Goal: Task Accomplishment & Management: Complete application form

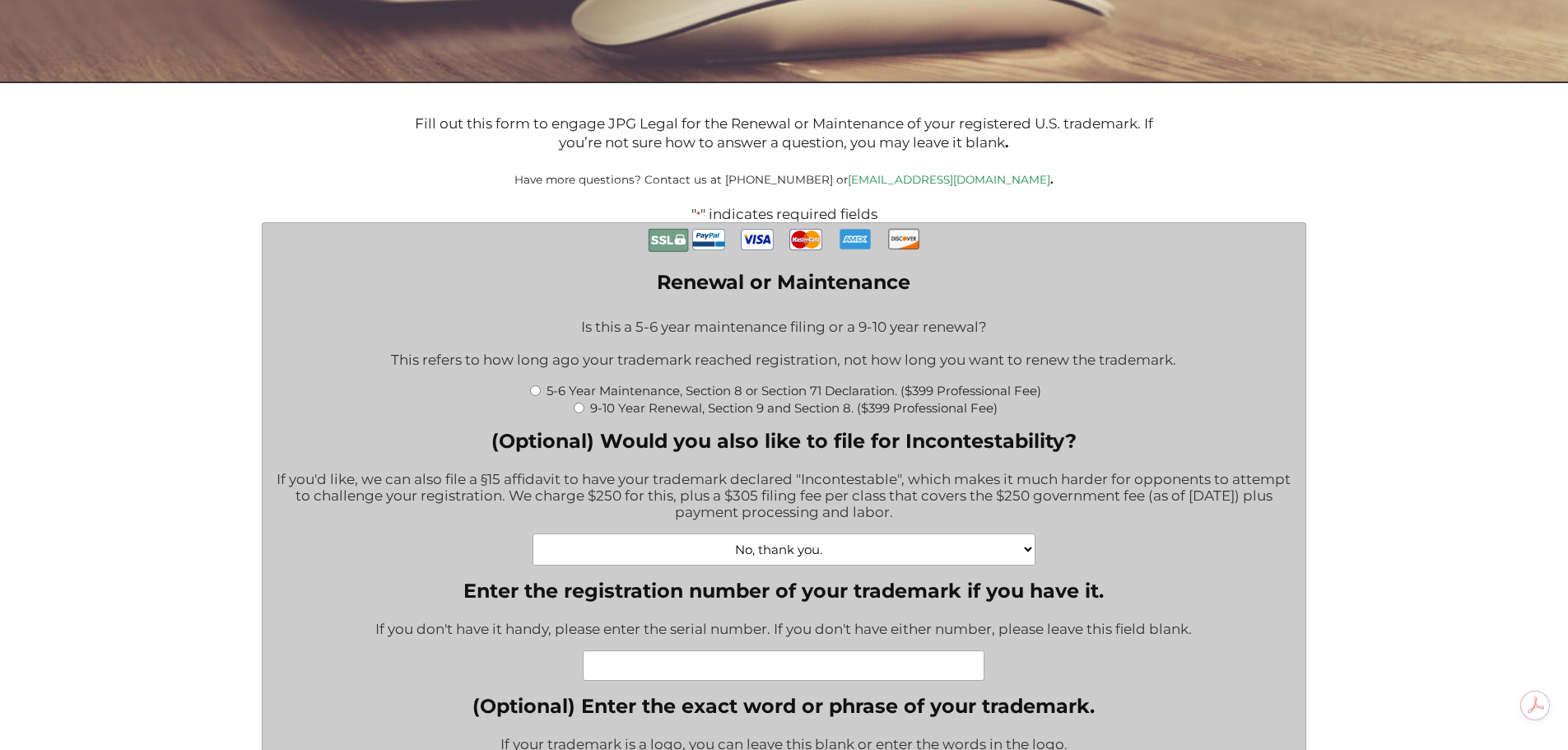
scroll to position [384, 0]
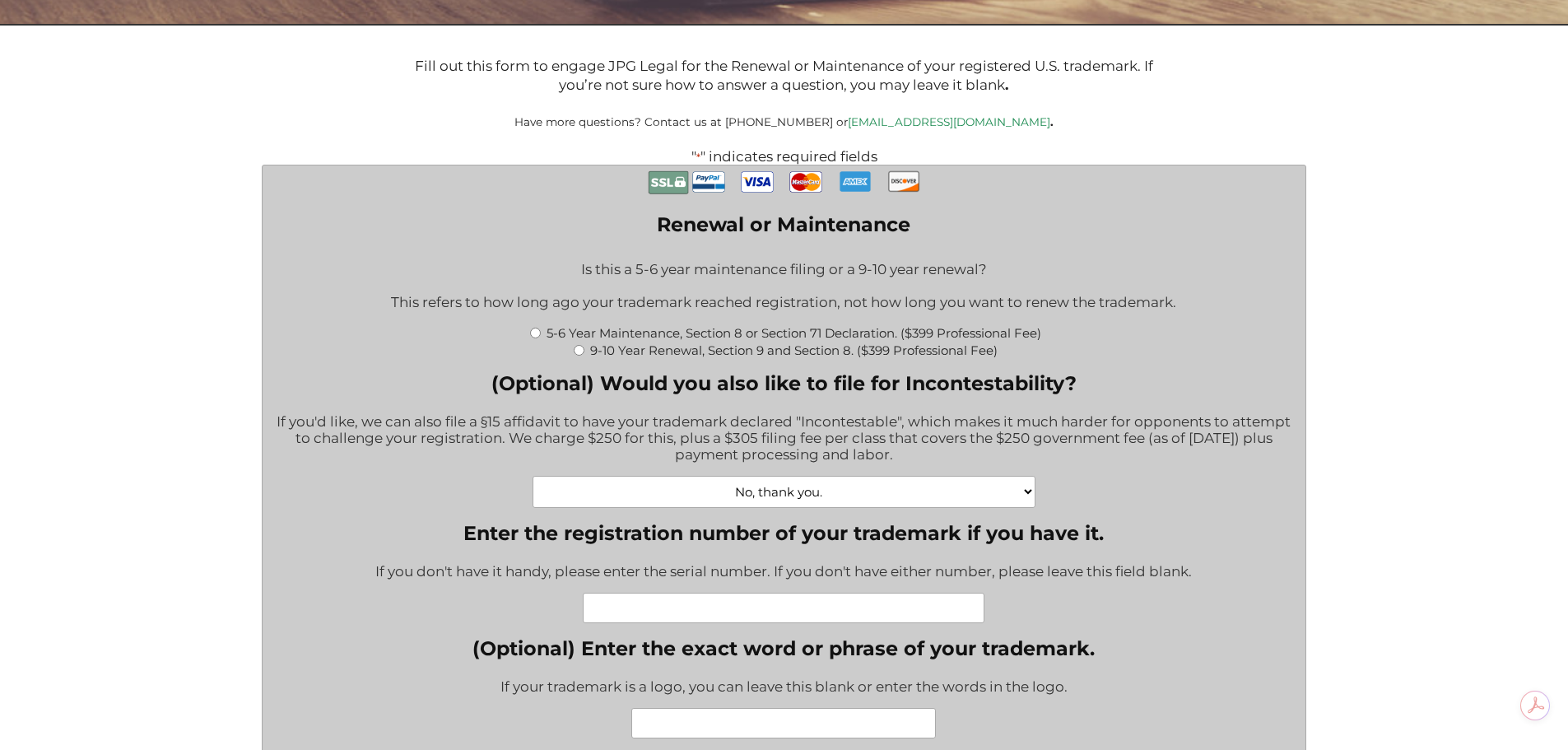
click at [577, 354] on input "9-10 Year Renewal, Section 9 and Section 8. ($399 Professional Fee)" at bounding box center [579, 350] width 11 height 11
radio input "true"
type input "$1,064.00"
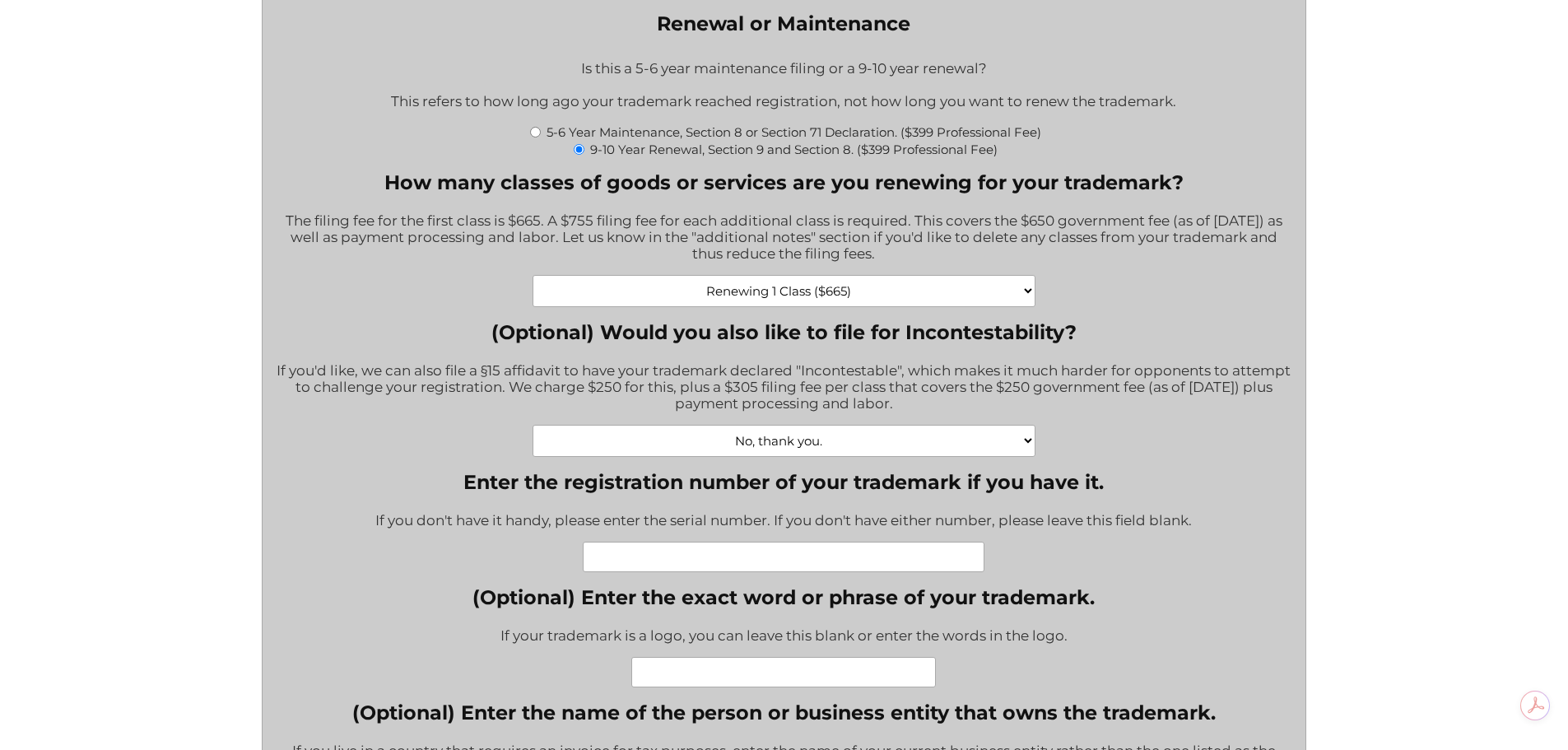
scroll to position [604, 0]
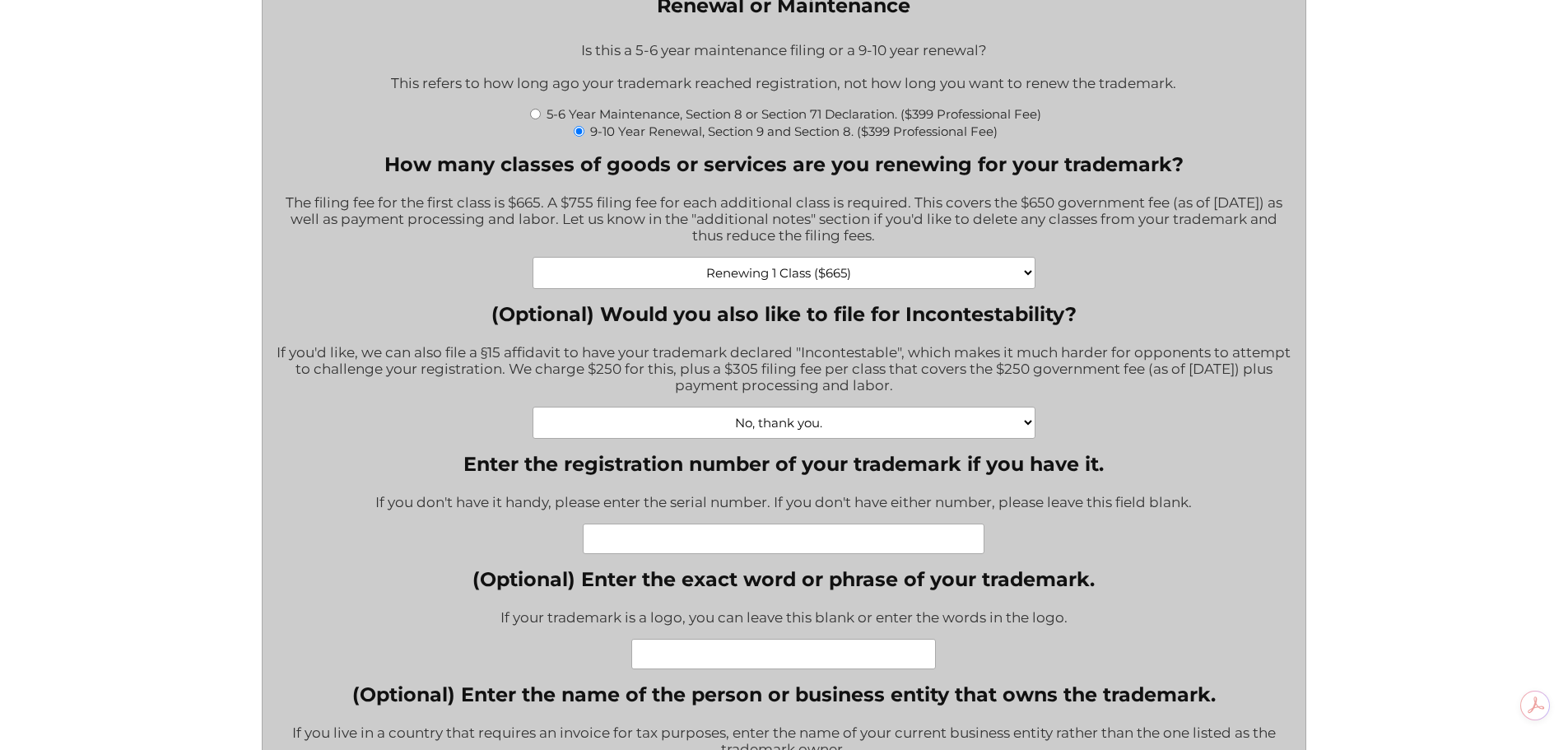
click at [667, 553] on input "Enter the registration number of your trademark if you have it." at bounding box center [784, 538] width 402 height 31
paste input "88414760"
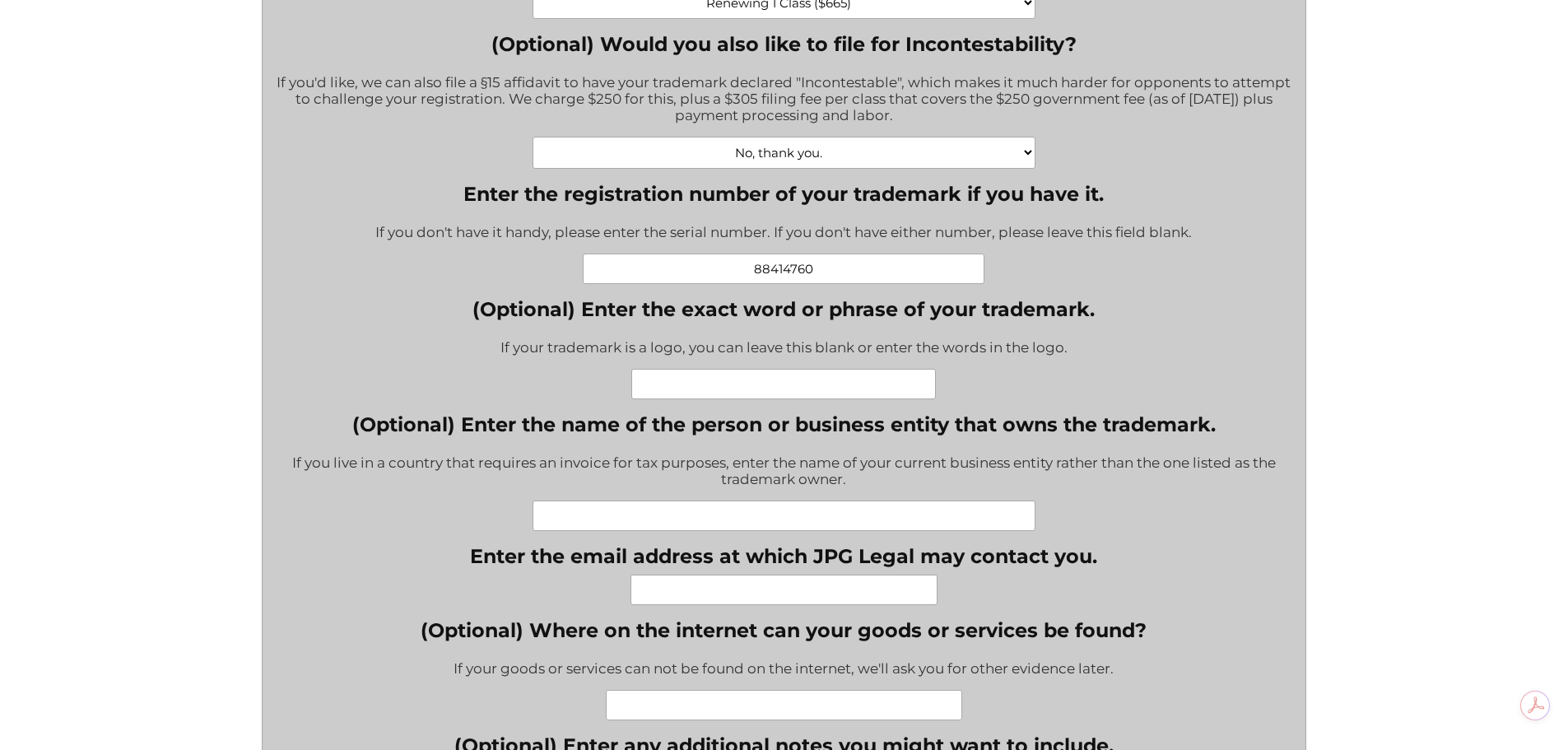
scroll to position [879, 0]
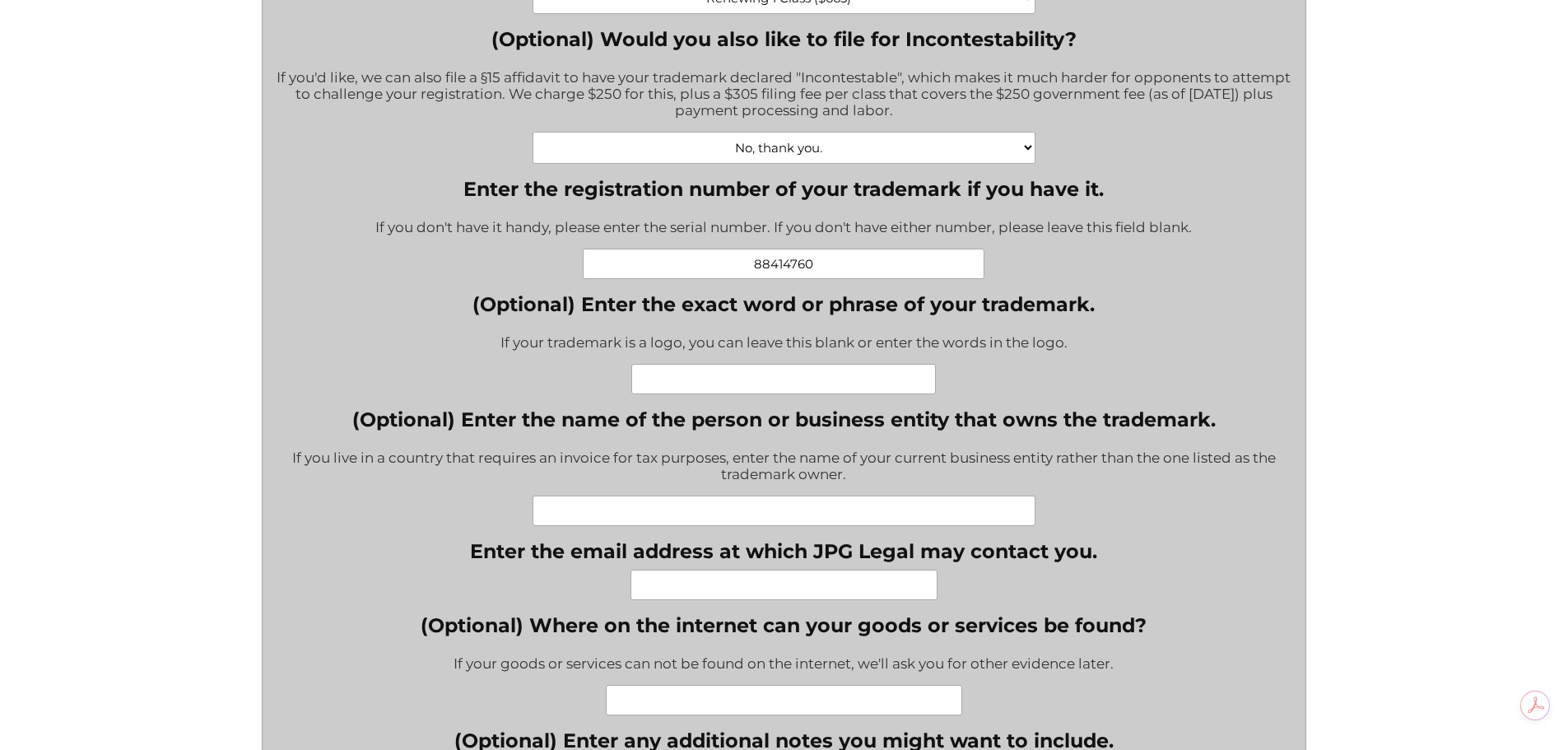
type input "88414760"
click at [646, 387] on input "(Optional) Enter the exact word or phrase of your trademark." at bounding box center [784, 379] width 305 height 31
type input "[PERSON_NAME] Insurance"
click at [620, 518] on input "(Optional) Enter the name of the person or business entity that owns the tradem…" at bounding box center [784, 510] width 502 height 31
type input "[PERSON_NAME]"
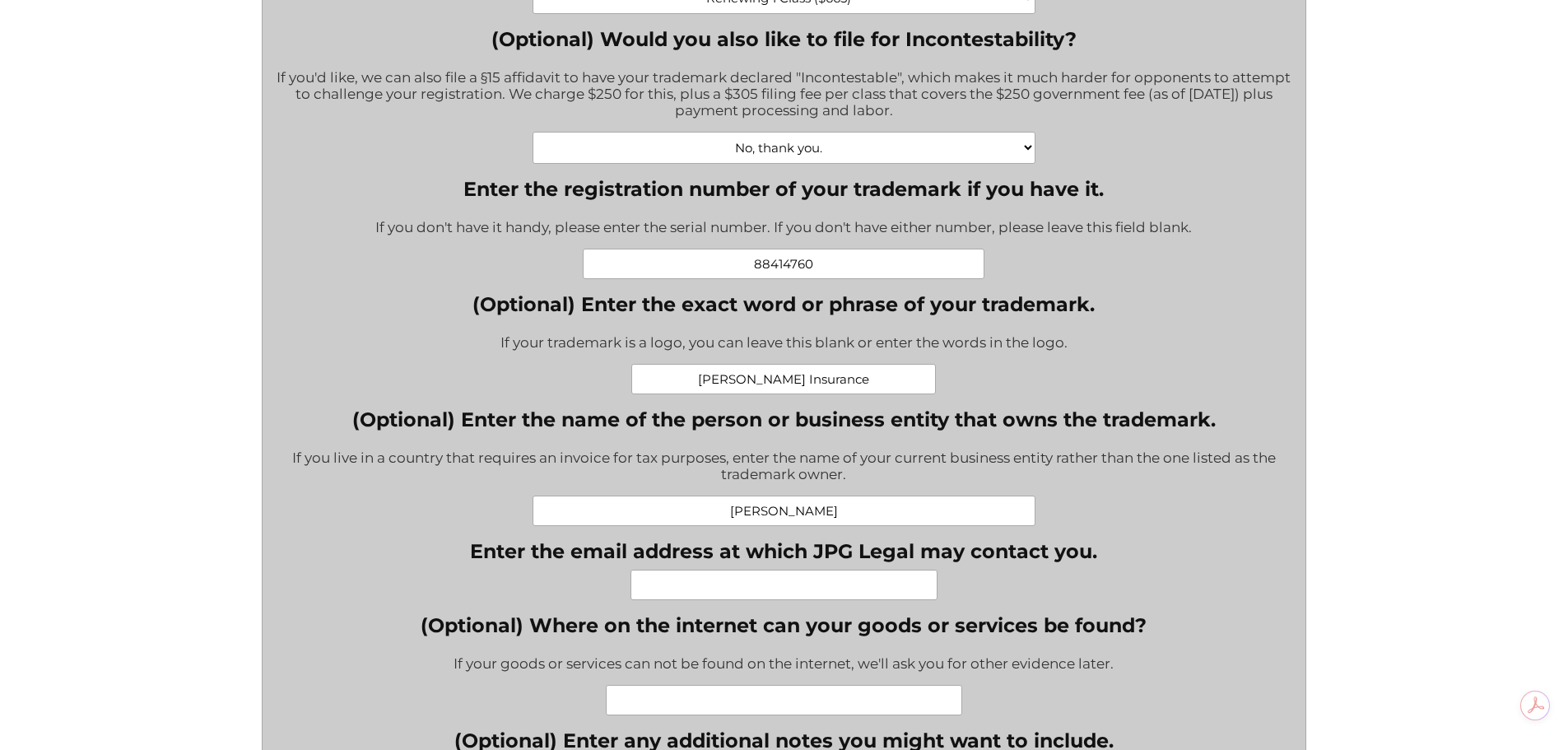
click at [702, 587] on input "Enter the email address at which JPG Legal may contact you." at bounding box center [784, 584] width 307 height 31
type input "[PERSON_NAME][EMAIL_ADDRESS][DOMAIN_NAME]"
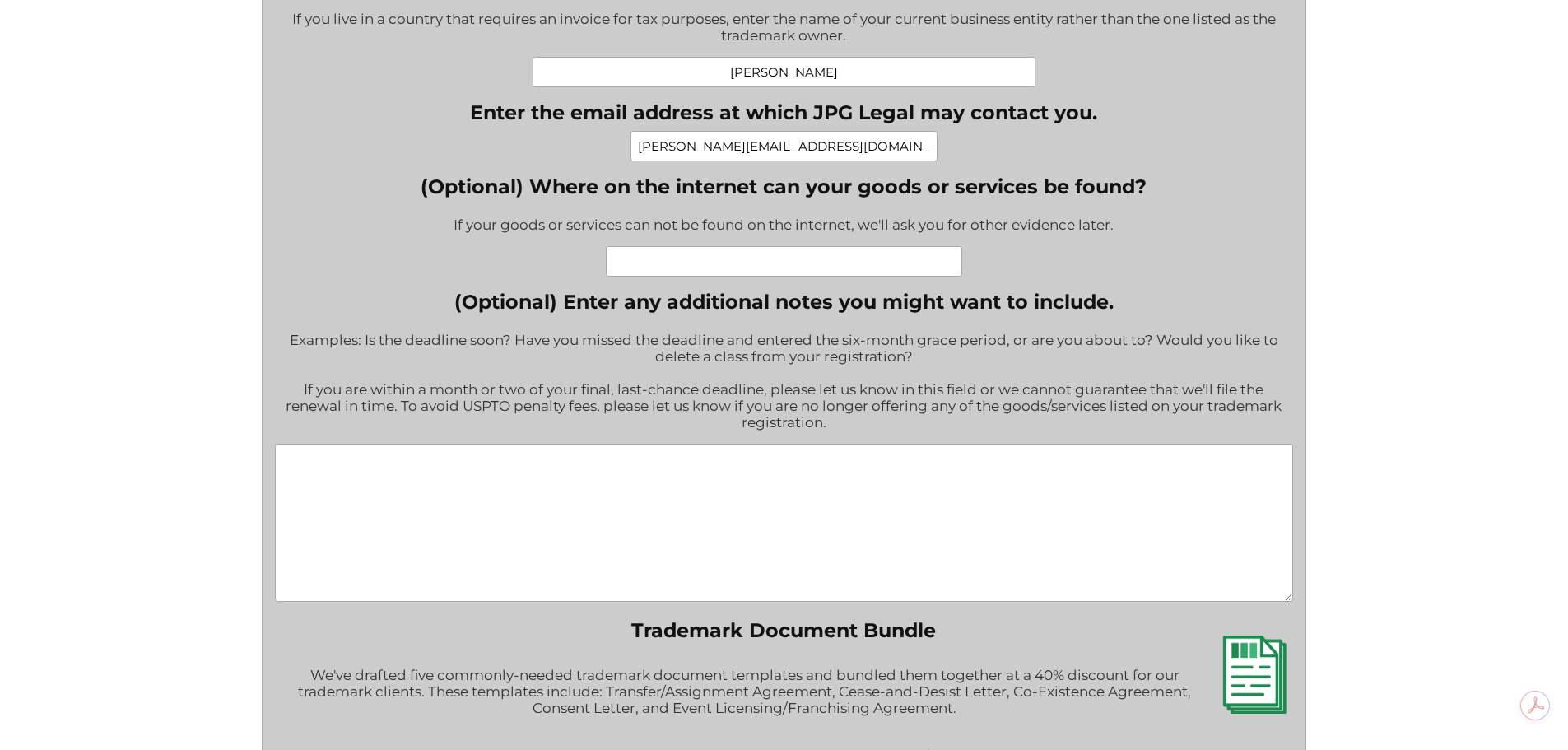
scroll to position [1207, 0]
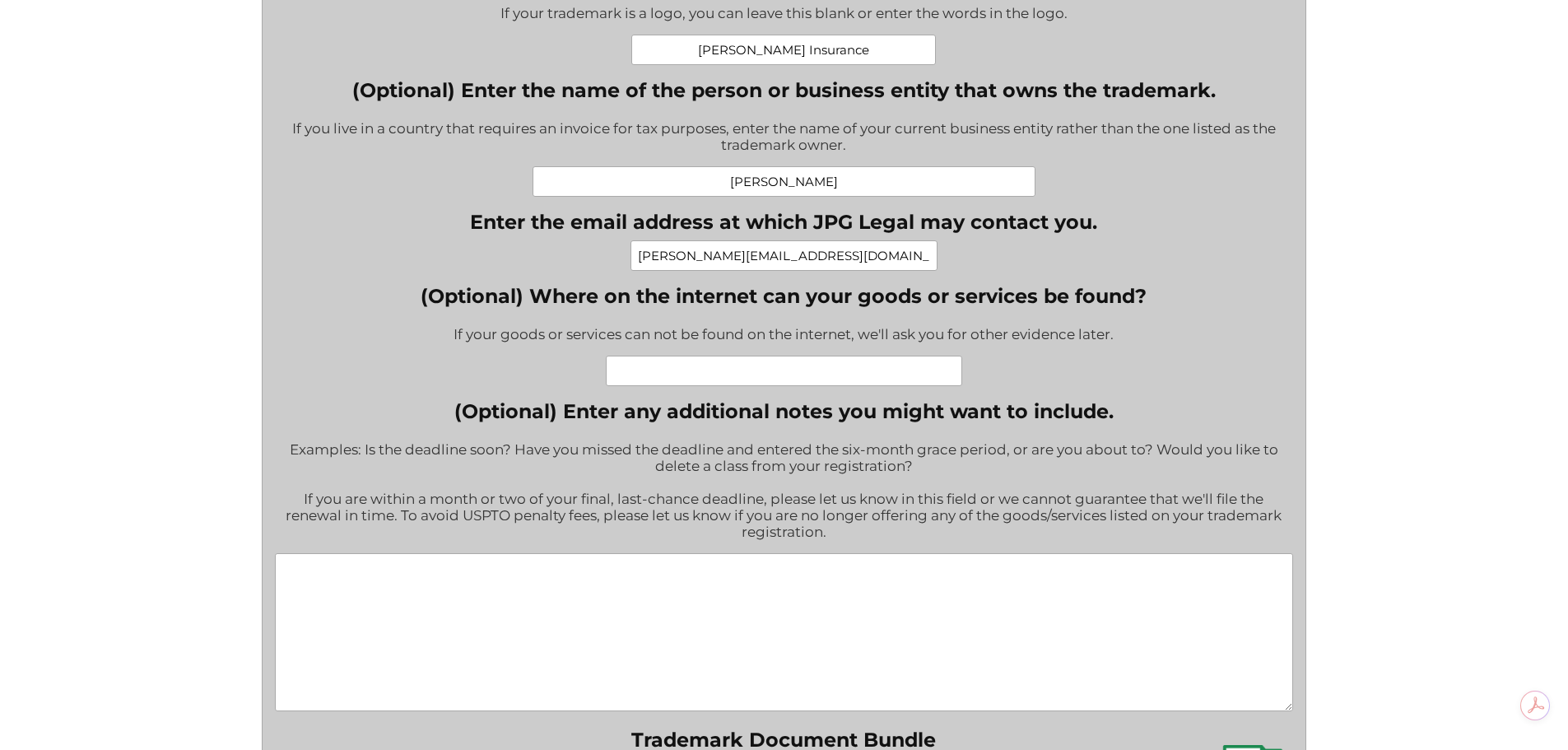
click at [651, 375] on input "(Optional) Where on the internet can your goods or services be found?" at bounding box center [784, 370] width 356 height 31
drag, startPoint x: 737, startPoint y: 390, endPoint x: 737, endPoint y: 375, distance: 15.0
click at [737, 388] on div "LinkedIn This field is for validation purposes and should be left unchanged. Re…" at bounding box center [784, 437] width 1018 height 2189
click at [737, 371] on input "(Optional) Where on the internet can your goods or services be found?" at bounding box center [784, 370] width 356 height 31
paste input "[URL][DOMAIN_NAME]"
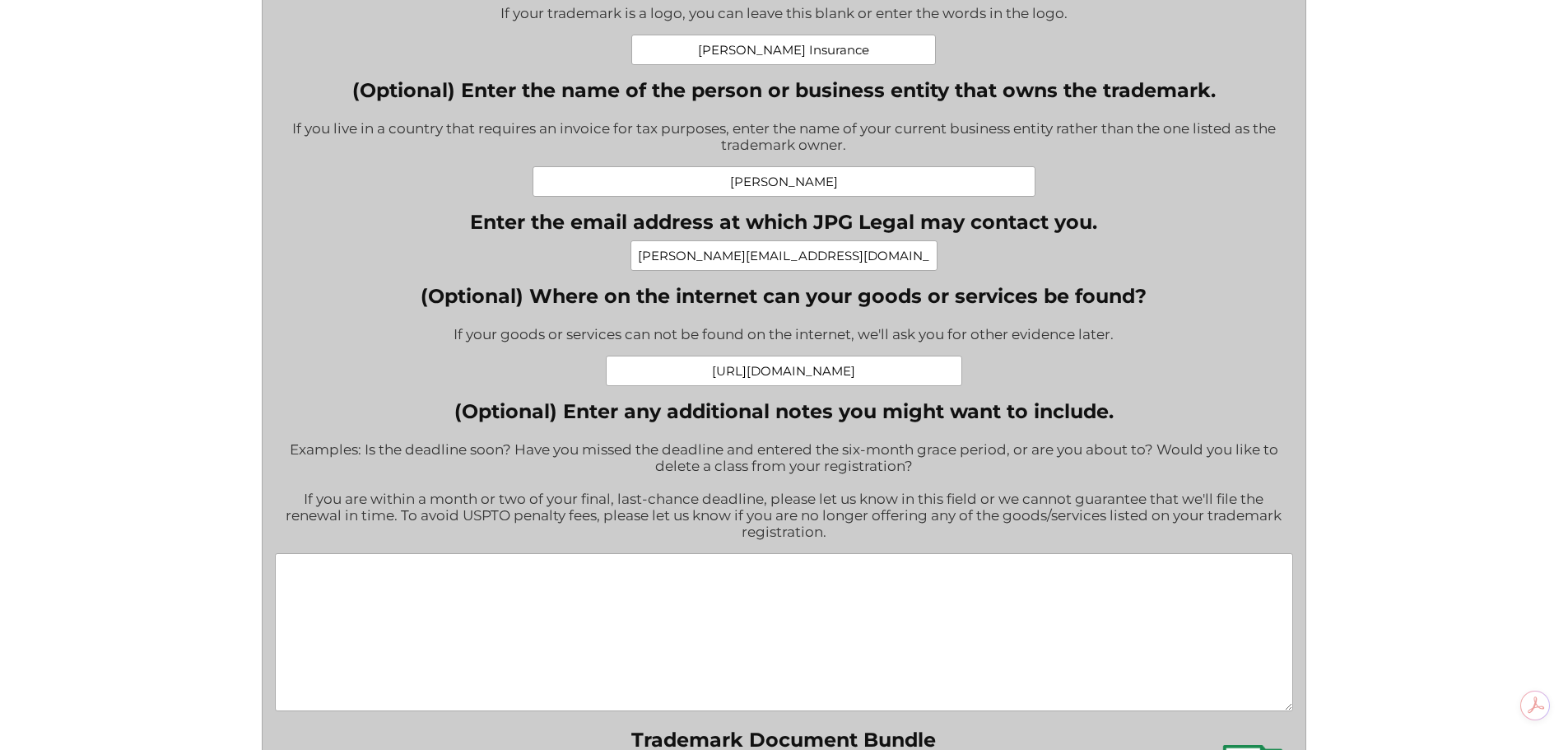
type input "[URL][DOMAIN_NAME]"
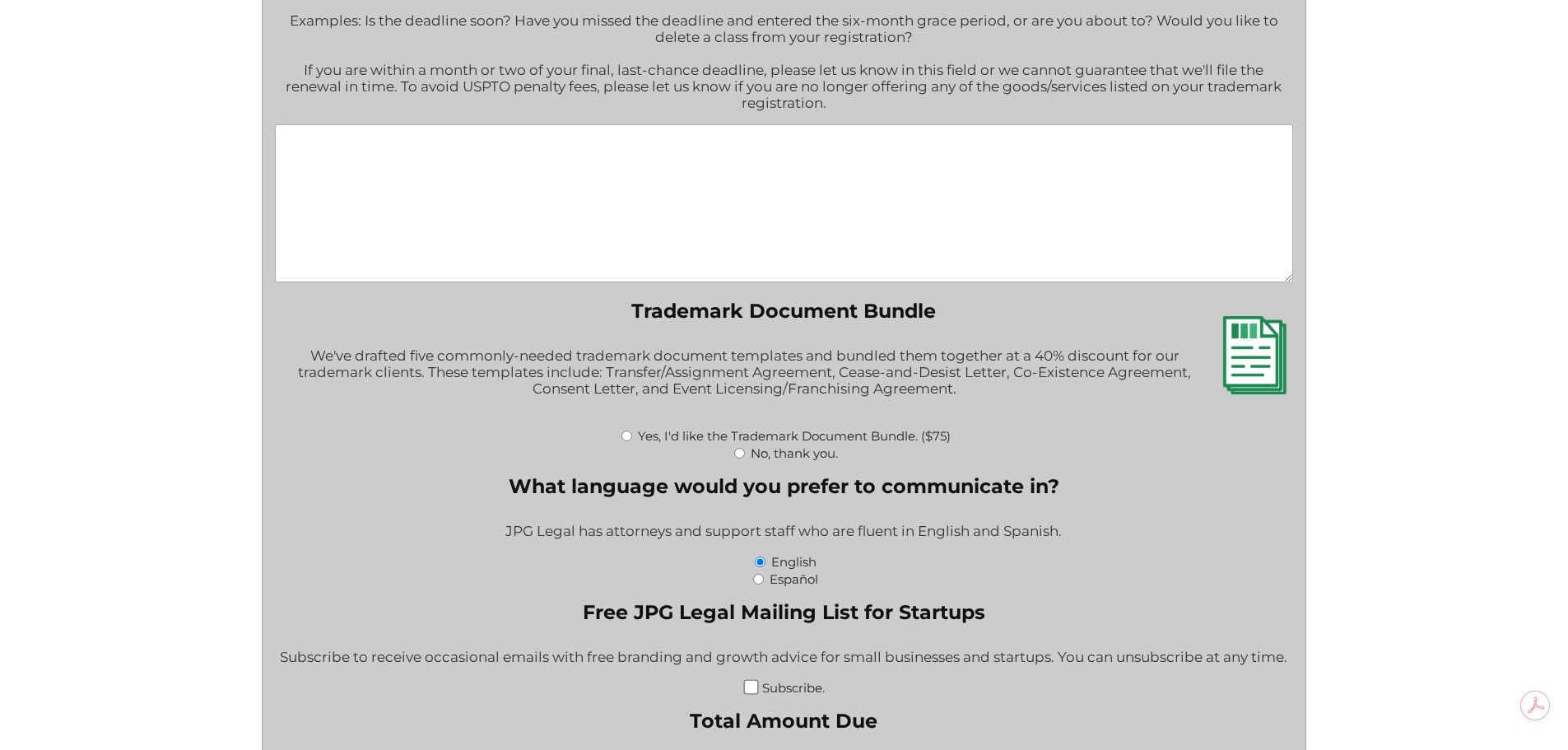
scroll to position [1646, 0]
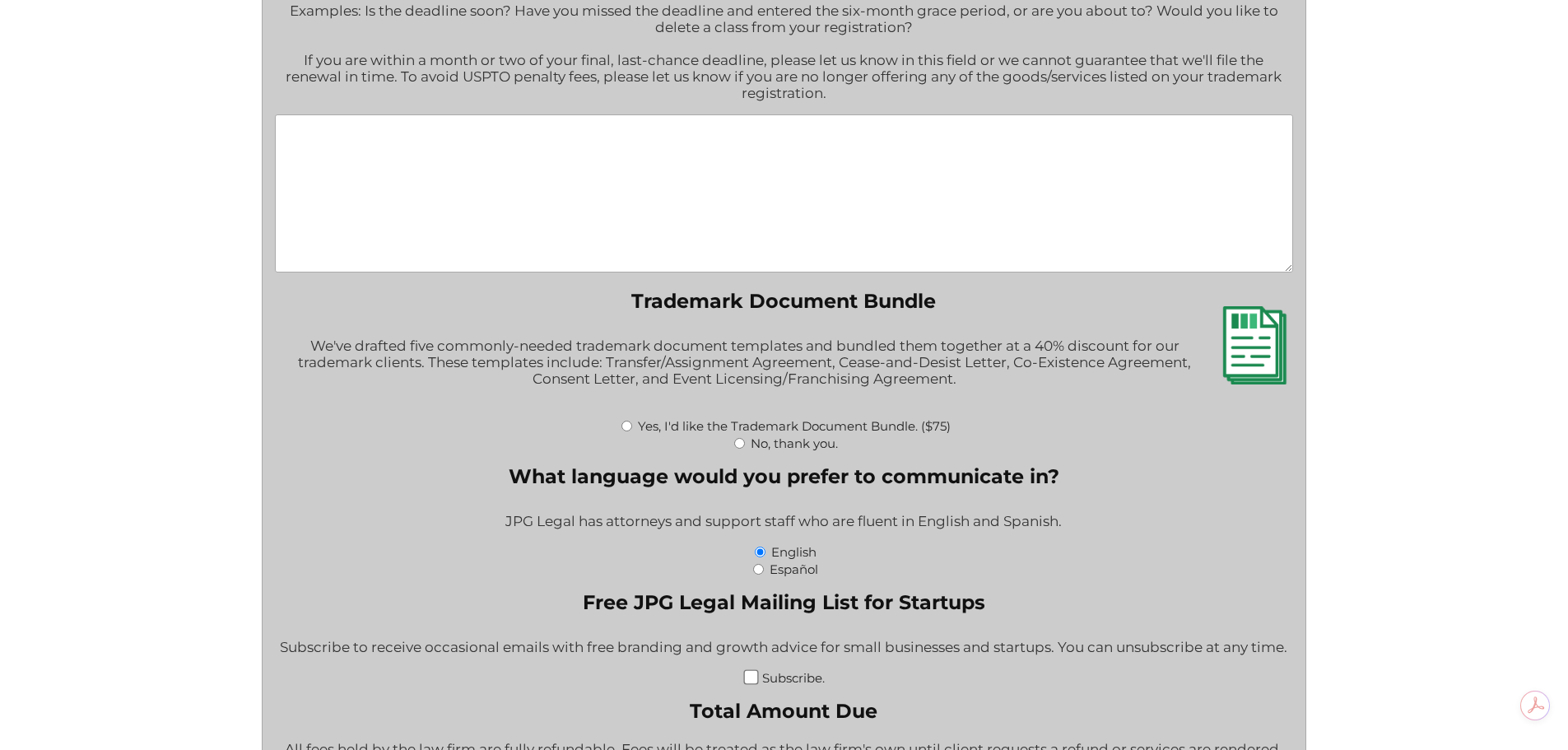
click at [739, 448] on input "No, thank you." at bounding box center [739, 443] width 11 height 11
radio input "true"
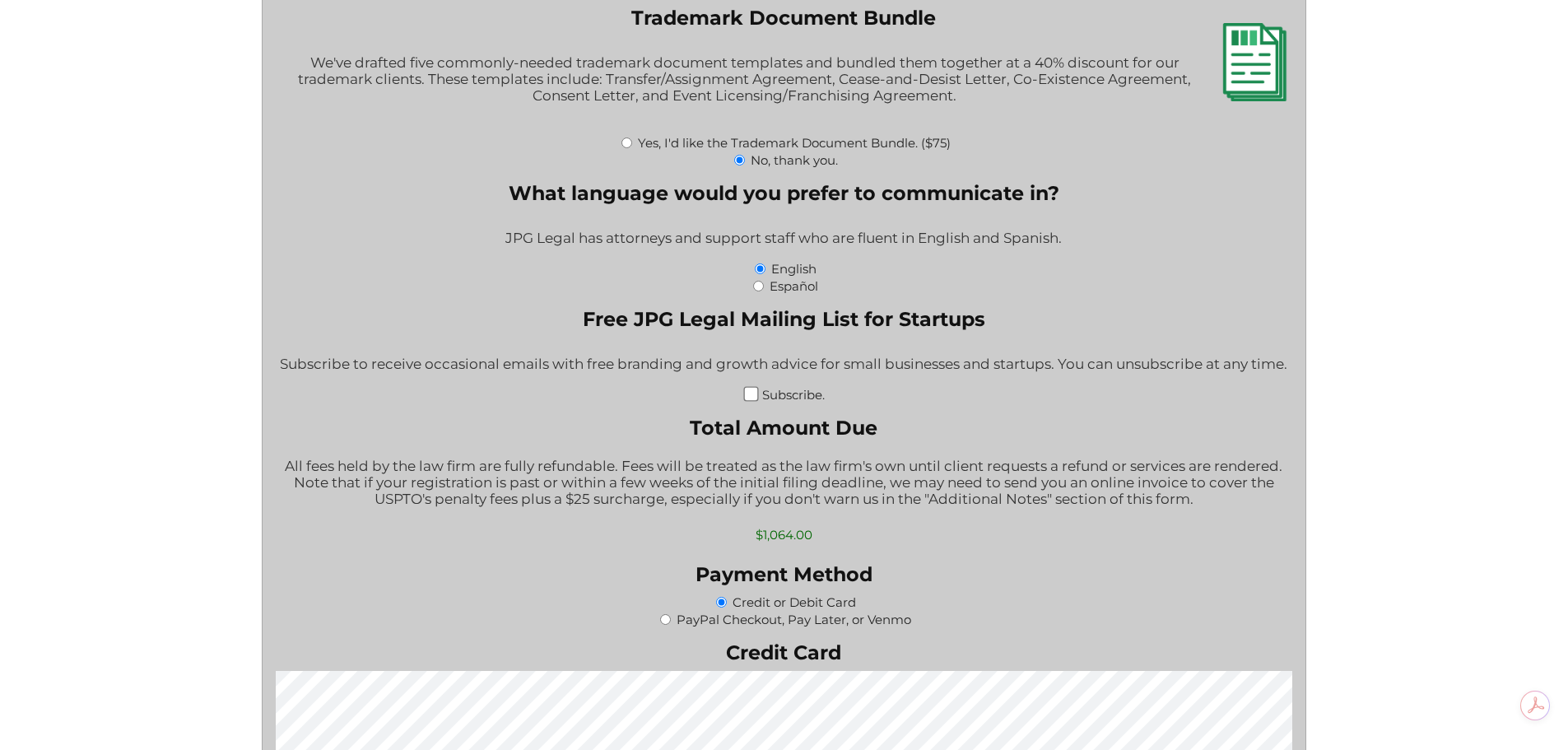
scroll to position [2140, 0]
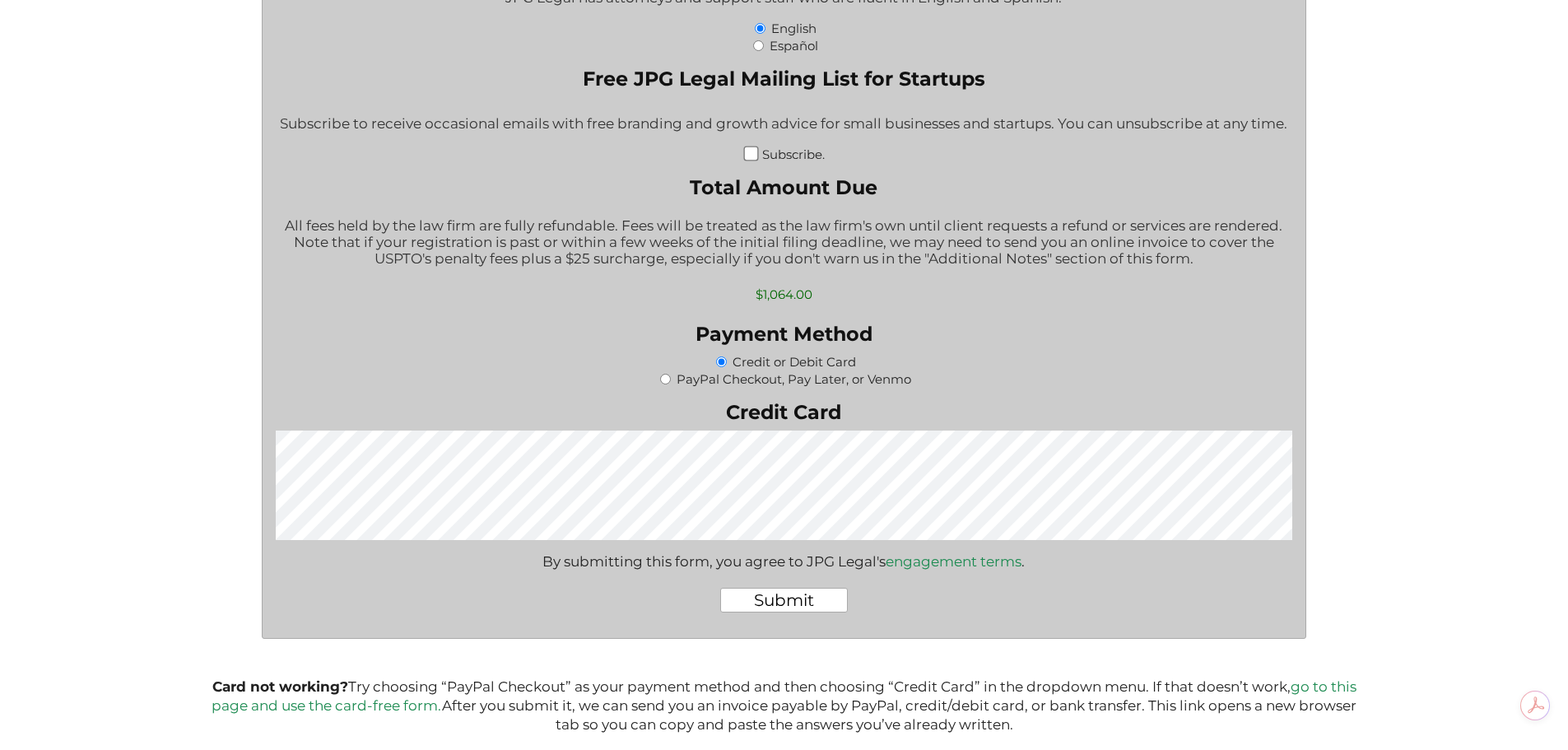
scroll to position [2324, 0]
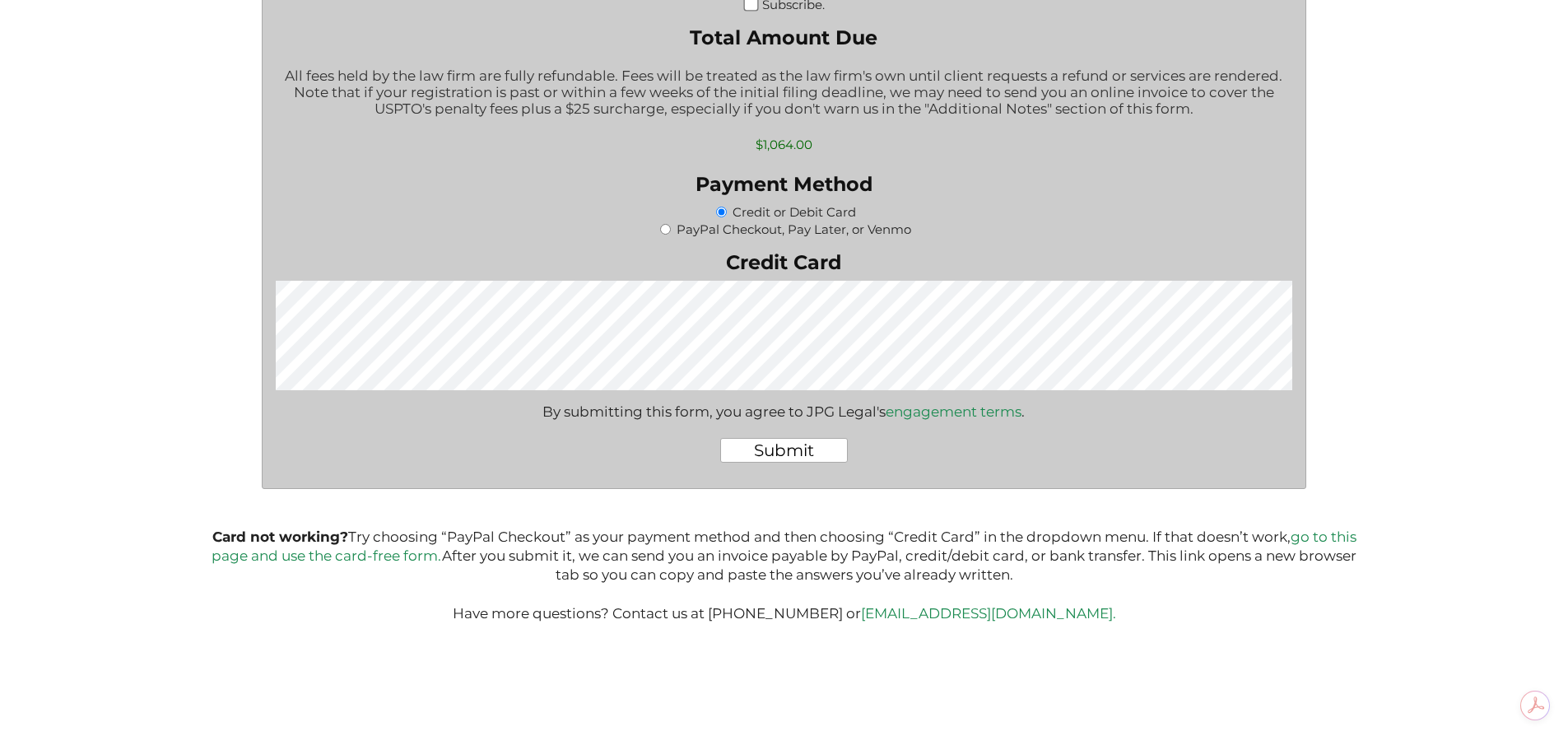
click at [792, 450] on input "Submit" at bounding box center [784, 450] width 128 height 25
